Goal: Information Seeking & Learning: Learn about a topic

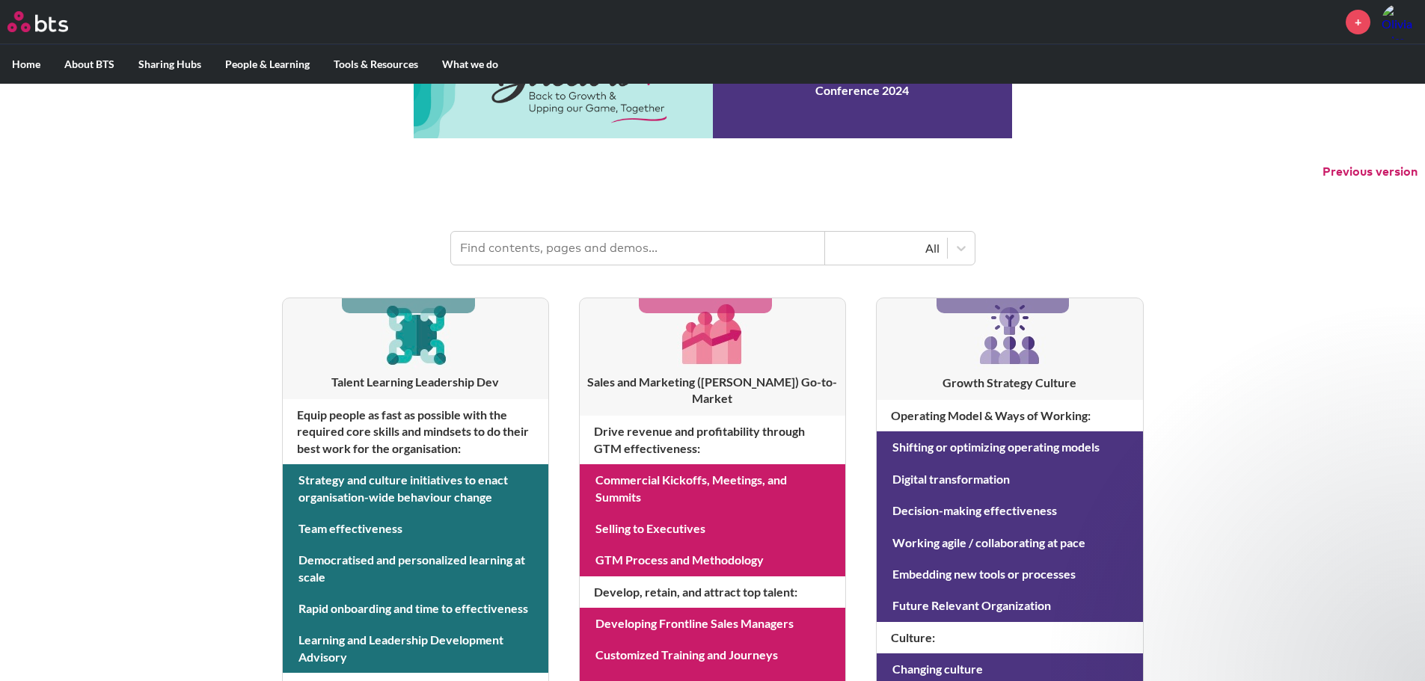
scroll to position [150, 0]
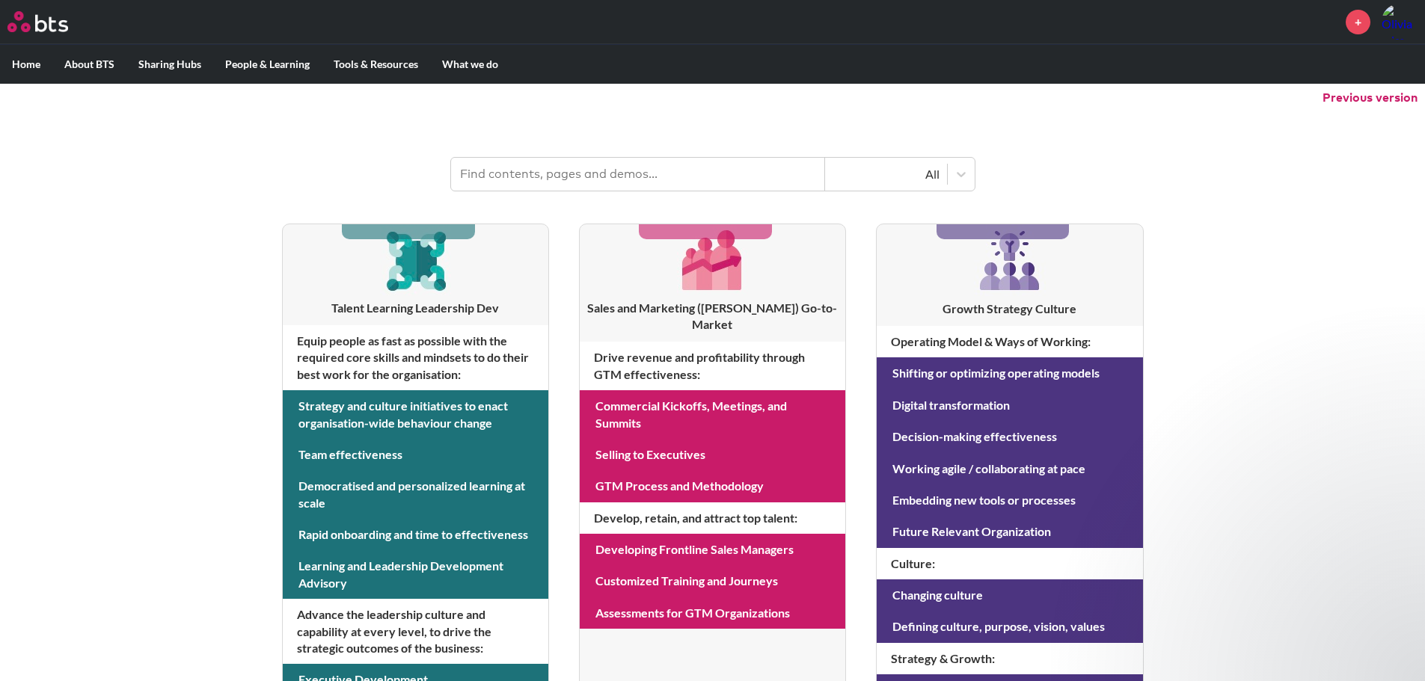
click at [707, 304] on h3 "Sales and Marketing (SAM) Go-to-Market" at bounding box center [713, 317] width 266 height 34
click at [669, 346] on h4 "Drive revenue and profitability through GTM effectiveness :" at bounding box center [713, 366] width 266 height 49
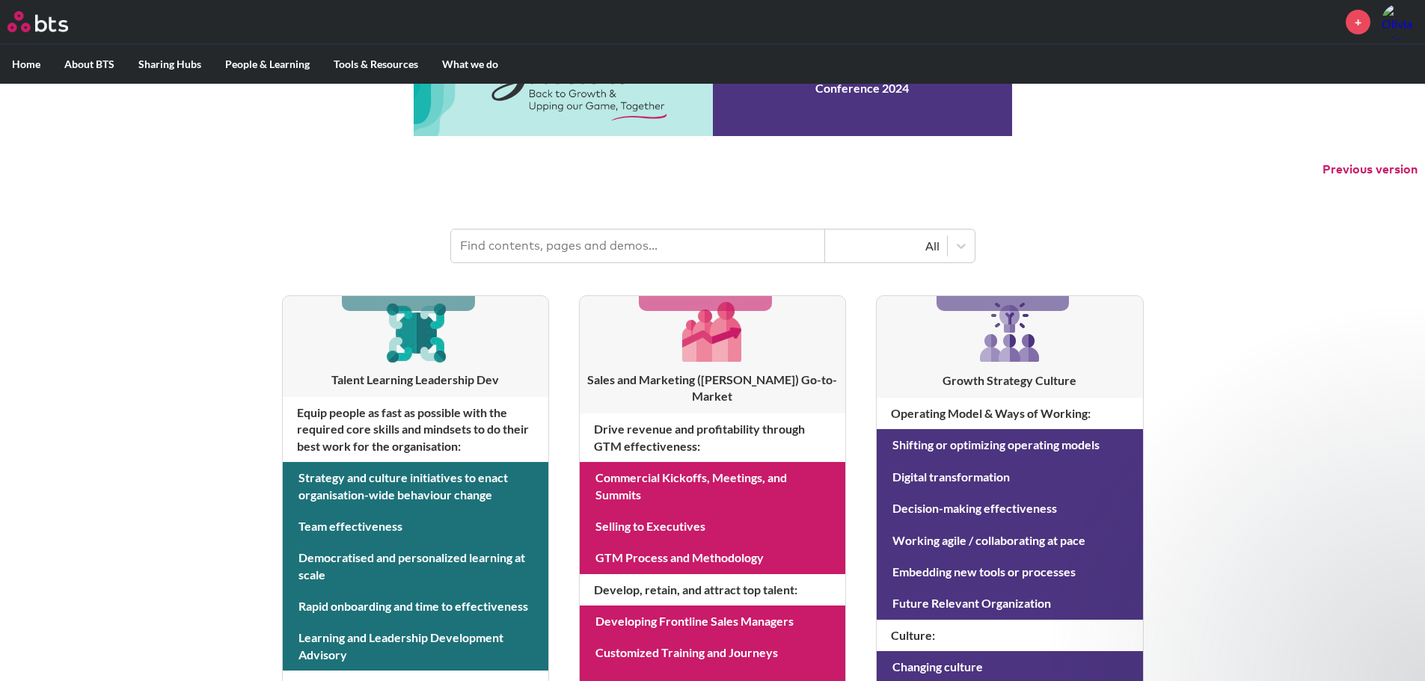
scroll to position [0, 0]
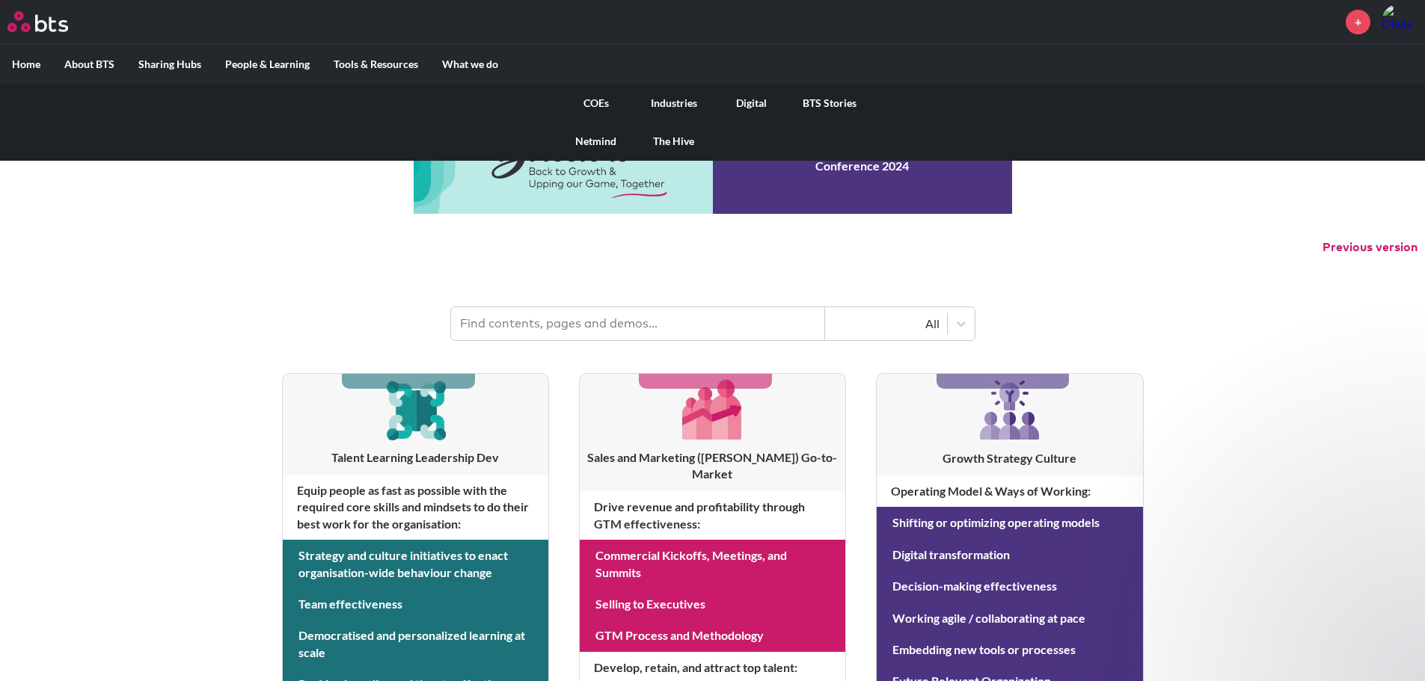
click at [601, 102] on link "COEs" at bounding box center [596, 103] width 78 height 39
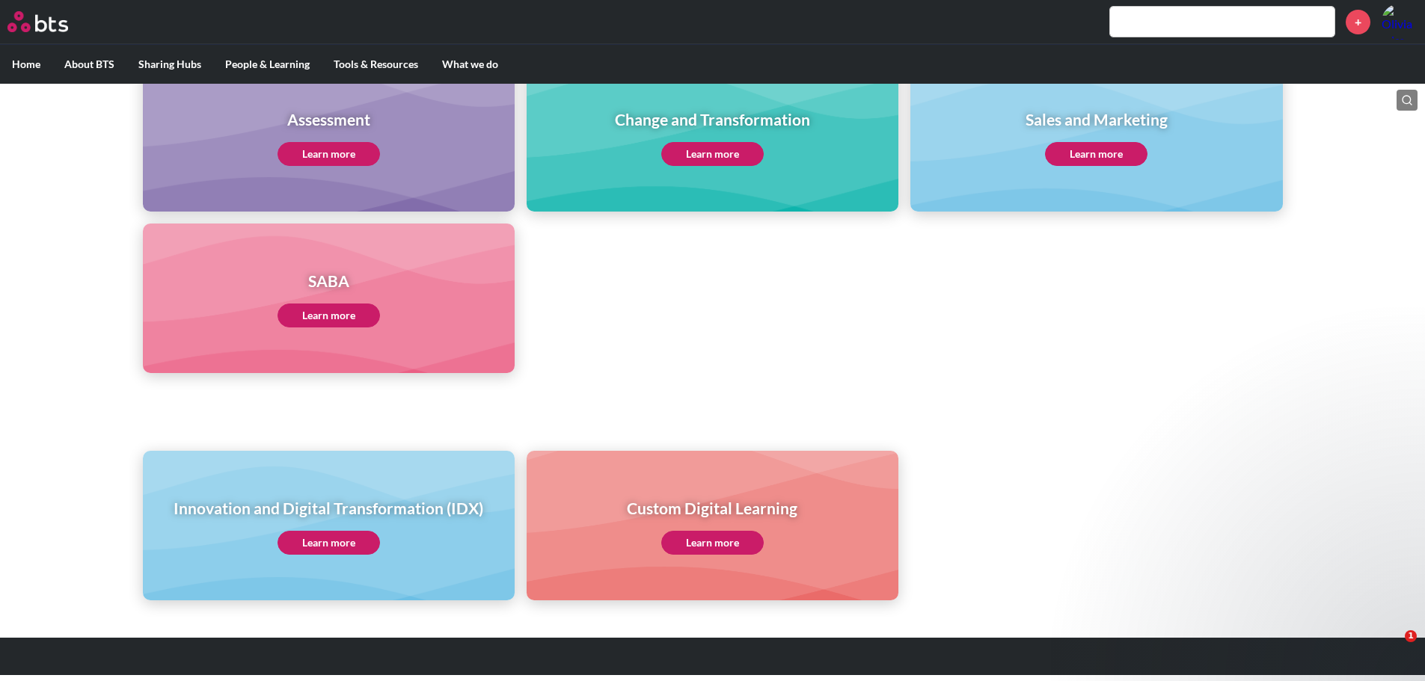
scroll to position [691, 0]
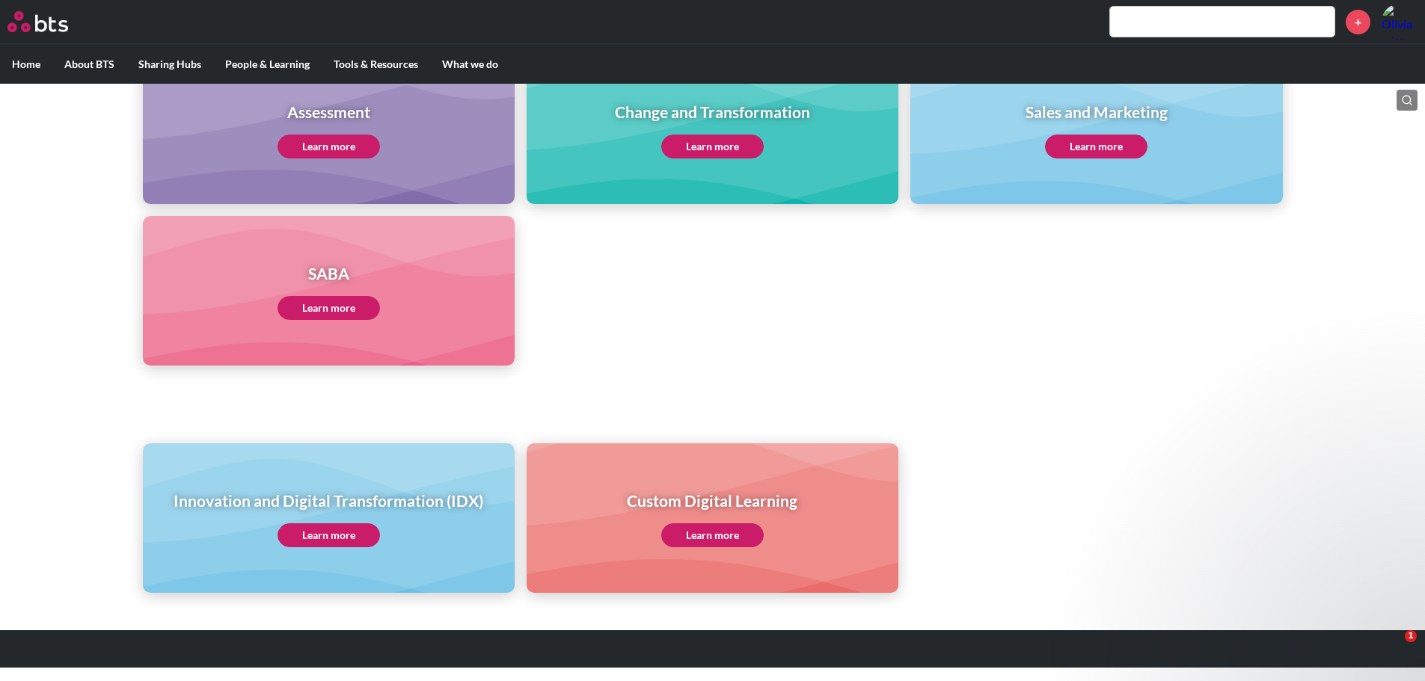
click at [343, 533] on link "Learn more" at bounding box center [329, 536] width 102 height 24
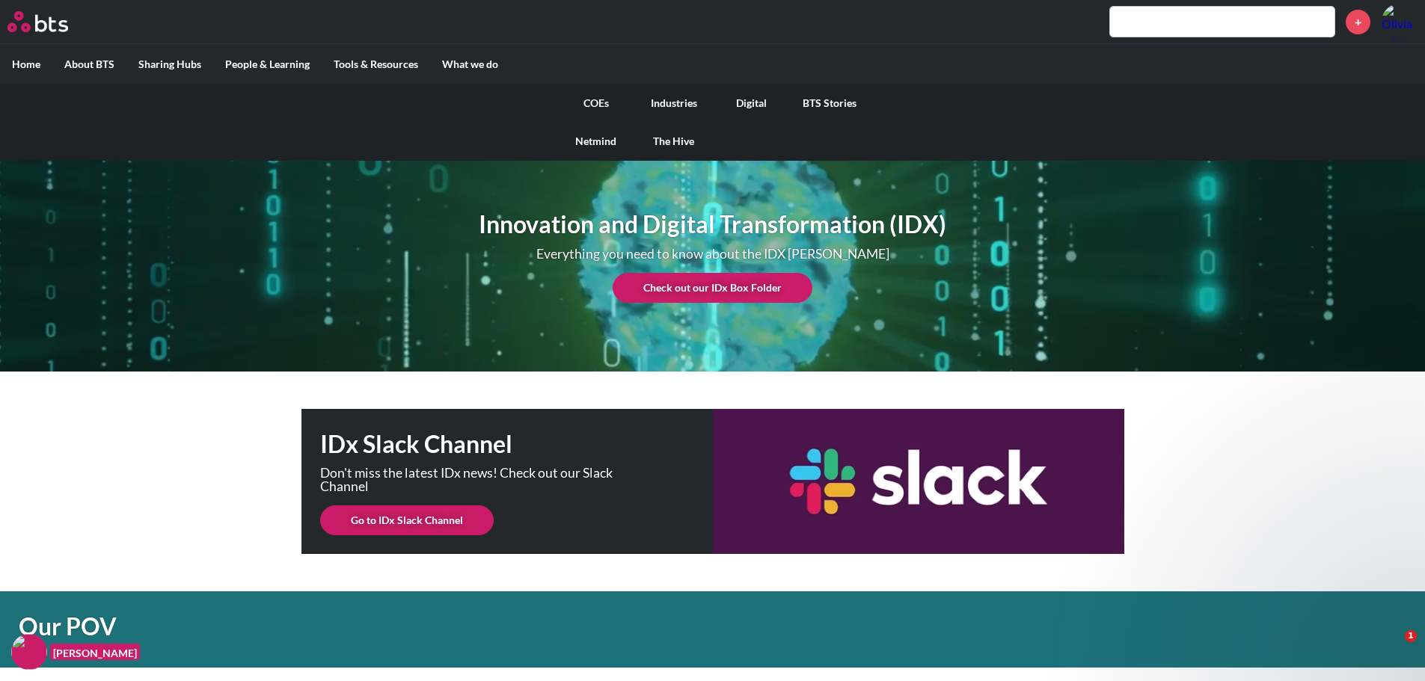
click at [600, 104] on link "COEs" at bounding box center [596, 103] width 78 height 39
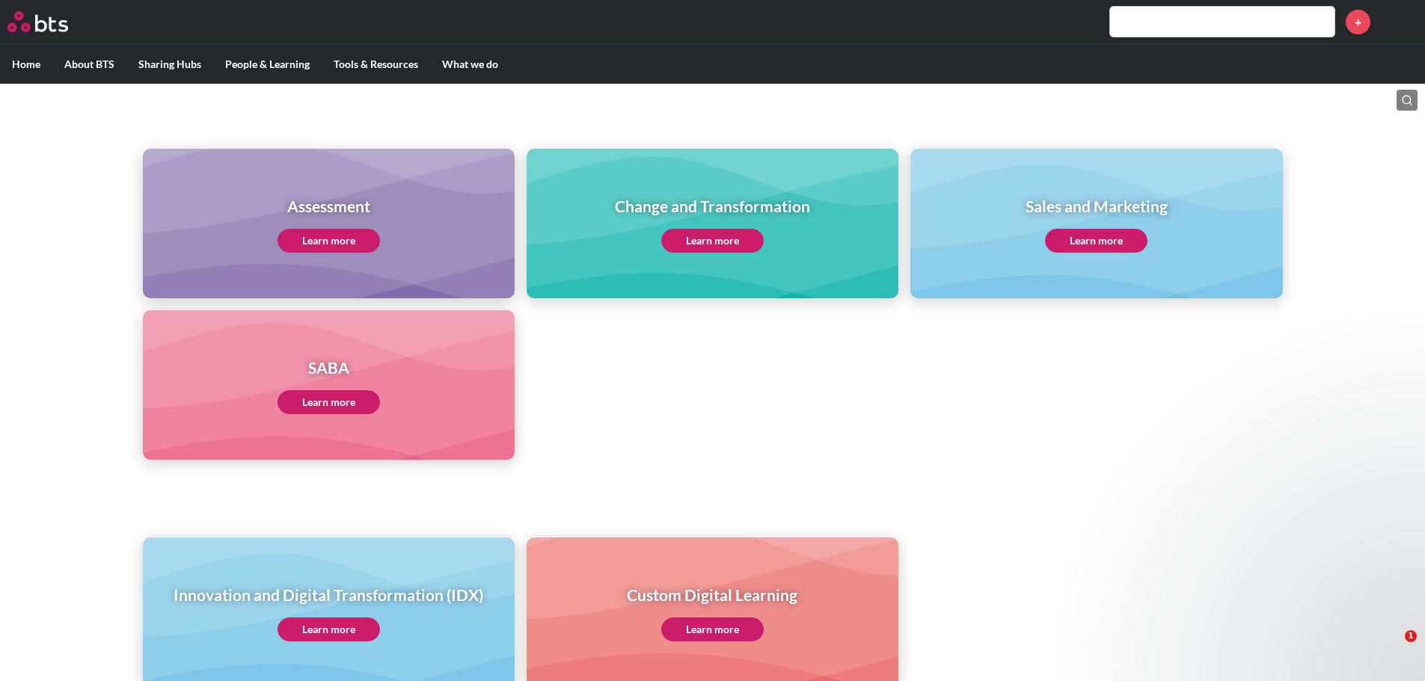
scroll to position [598, 0]
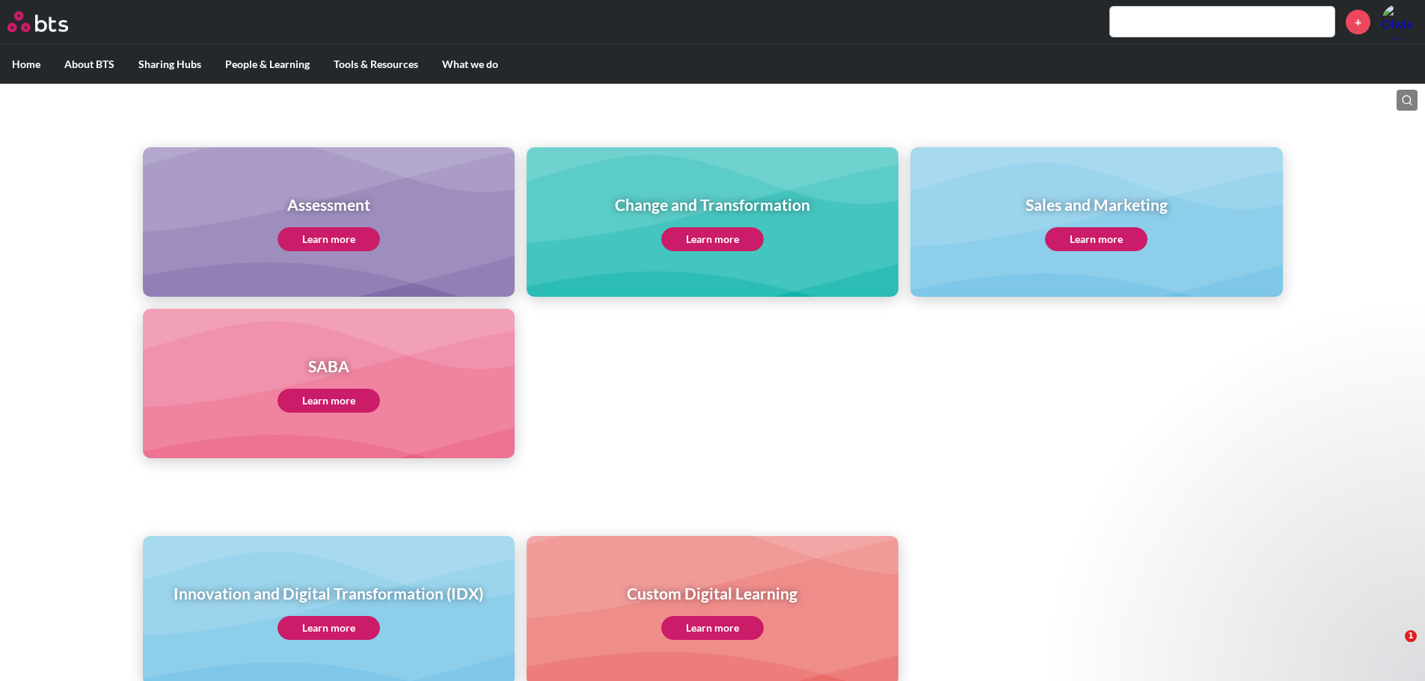
click at [1112, 239] on link "Learn more" at bounding box center [1096, 239] width 102 height 24
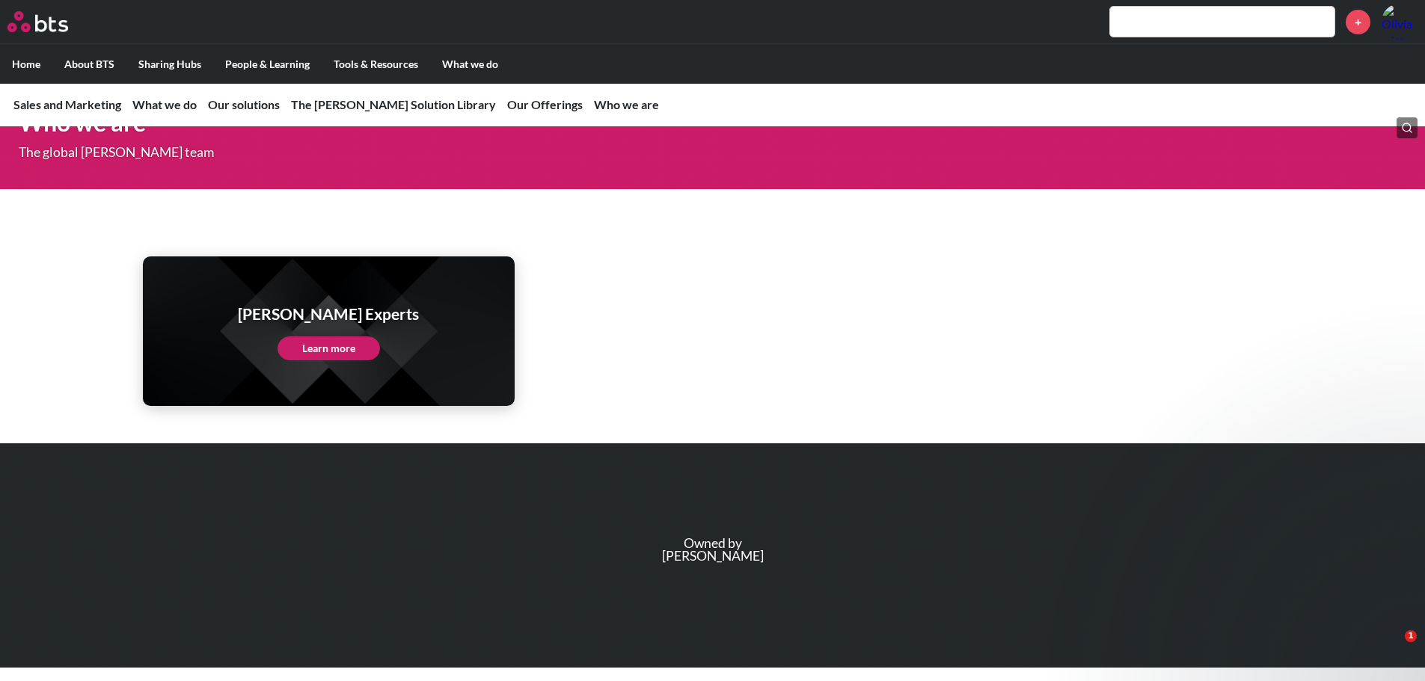
scroll to position [4997, 0]
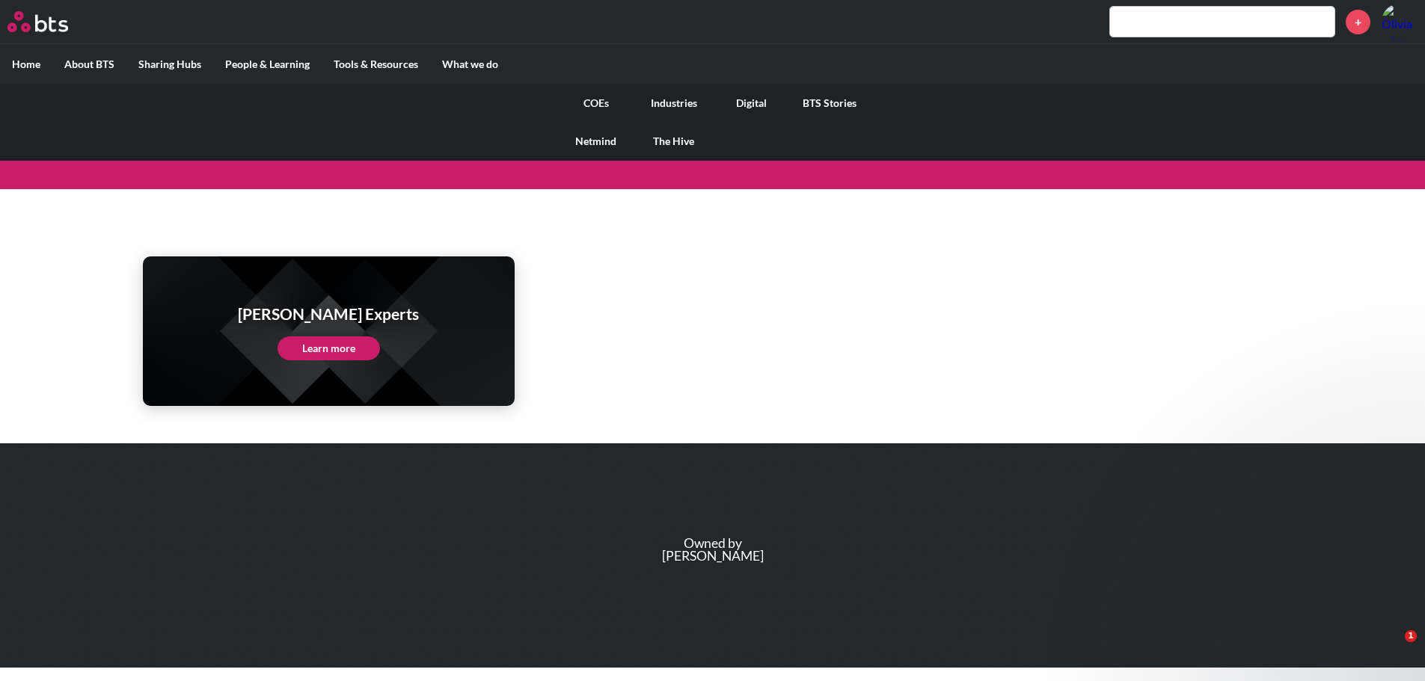
click at [604, 102] on link "COEs" at bounding box center [596, 103] width 78 height 39
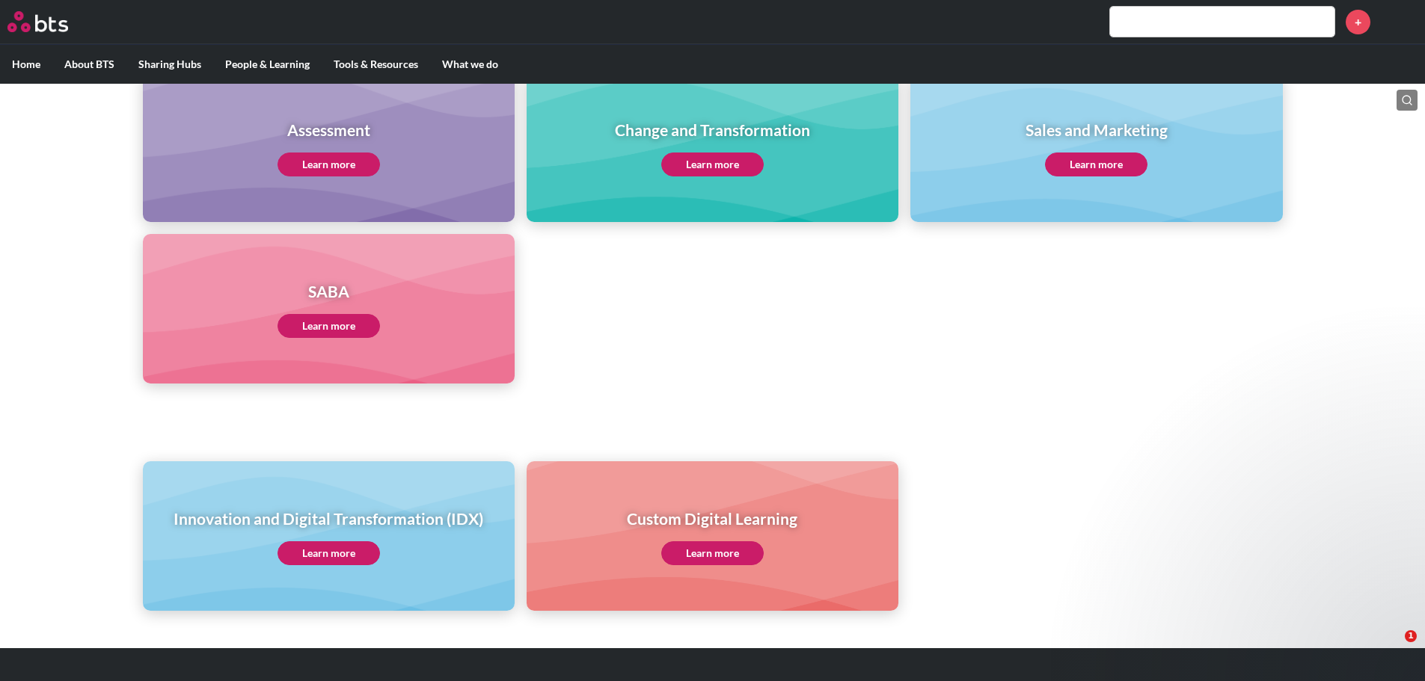
scroll to position [598, 0]
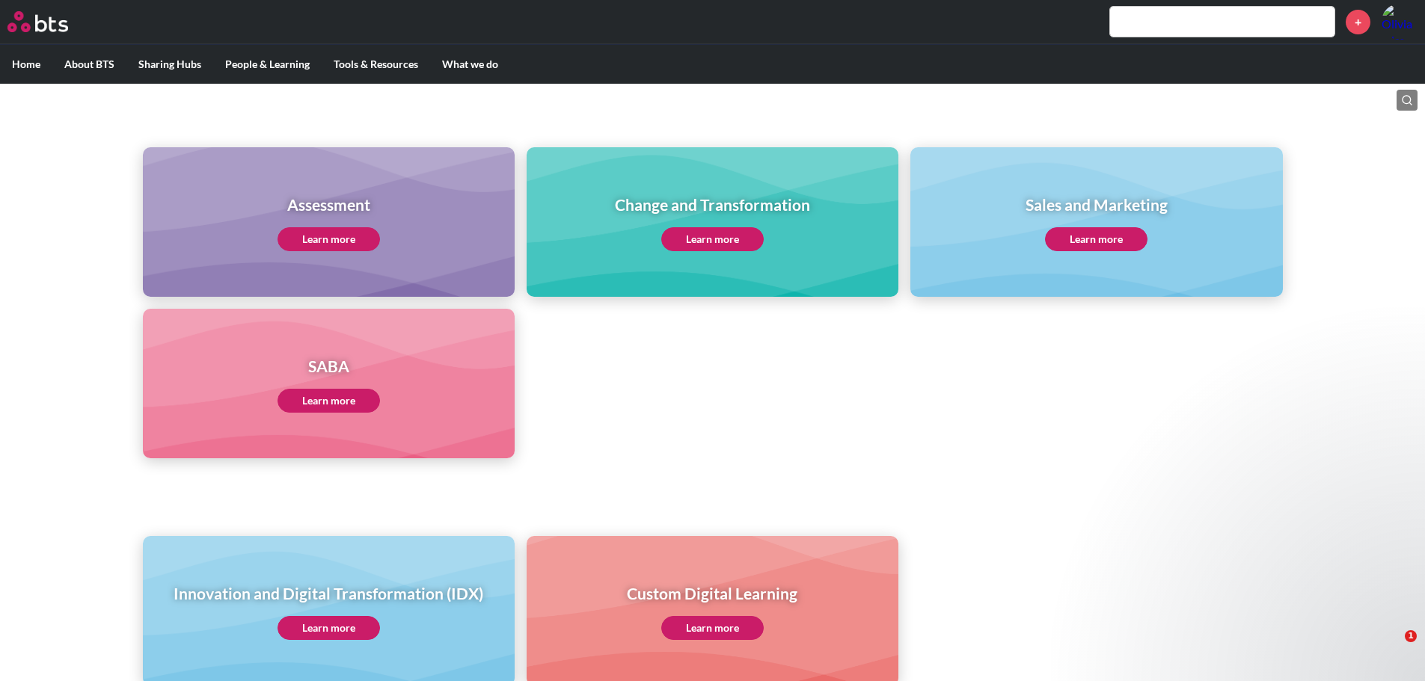
click at [711, 242] on link "Learn more" at bounding box center [712, 239] width 102 height 24
